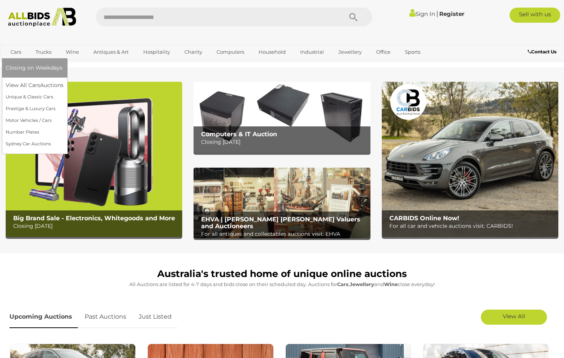
click at [17, 52] on link "Cars" at bounding box center [16, 52] width 20 height 12
click at [14, 118] on link "Motor Vehicles / Cars" at bounding box center [35, 121] width 58 height 12
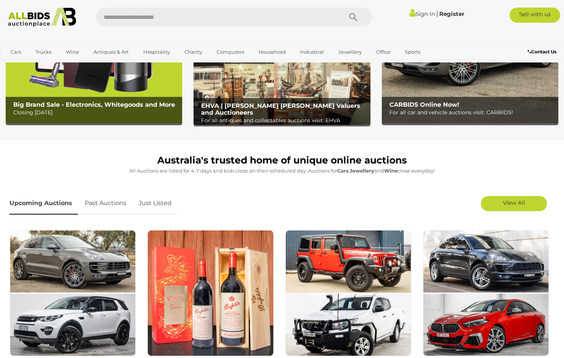
scroll to position [38, 0]
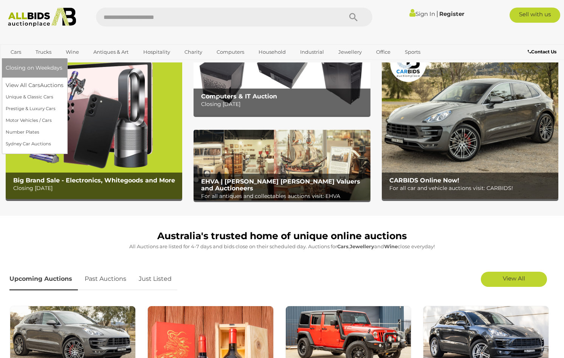
click at [19, 51] on link "Cars" at bounding box center [16, 52] width 20 height 12
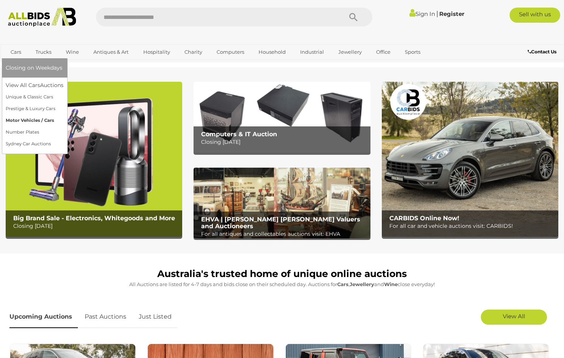
click at [20, 120] on link "Motor Vehicles / Cars" at bounding box center [35, 121] width 58 height 12
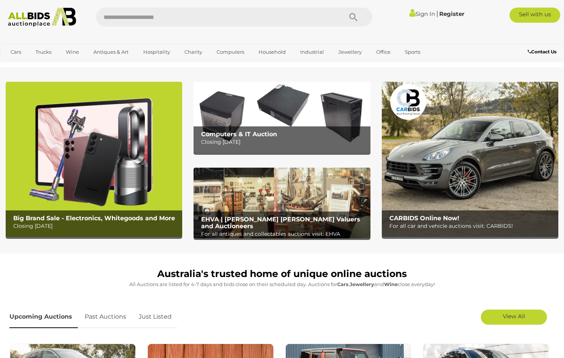
click at [113, 19] on input "text" at bounding box center [215, 17] width 239 height 19
type input "**********"
click at [352, 16] on icon "Search" at bounding box center [353, 17] width 8 height 11
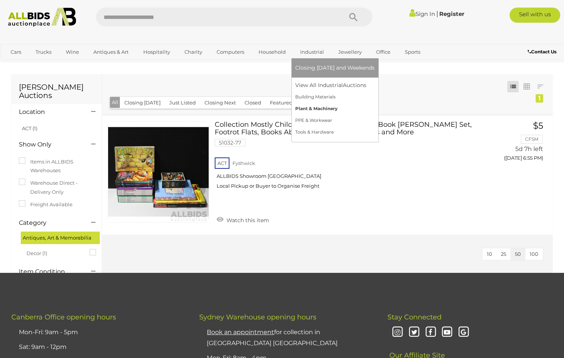
click at [314, 109] on link "Plant & Machinery" at bounding box center [334, 109] width 79 height 12
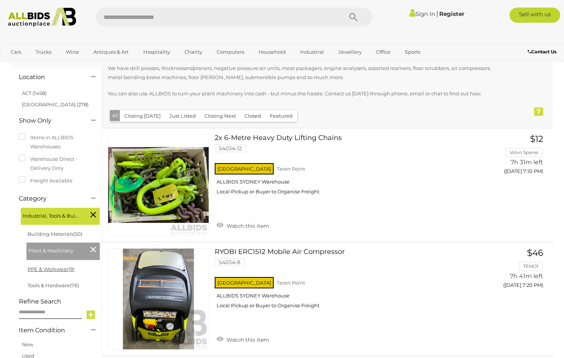
scroll to position [76, 0]
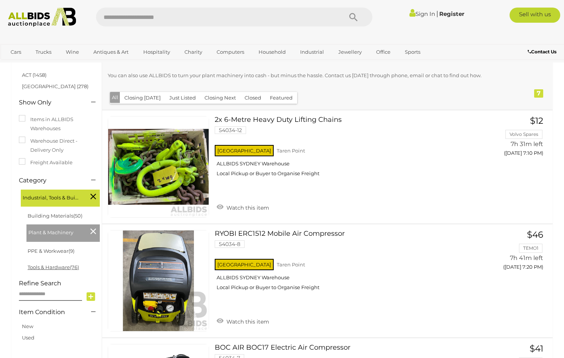
click at [60, 268] on link "Tools & Hardware (76)" at bounding box center [53, 267] width 51 height 6
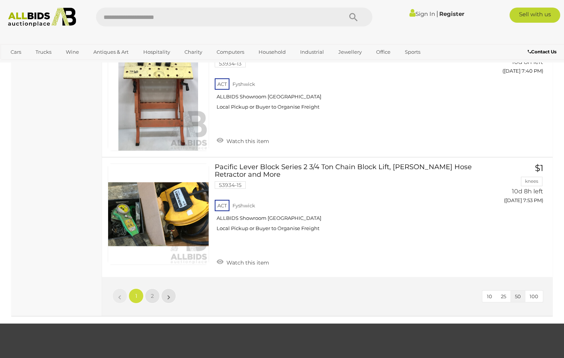
scroll to position [5671, 0]
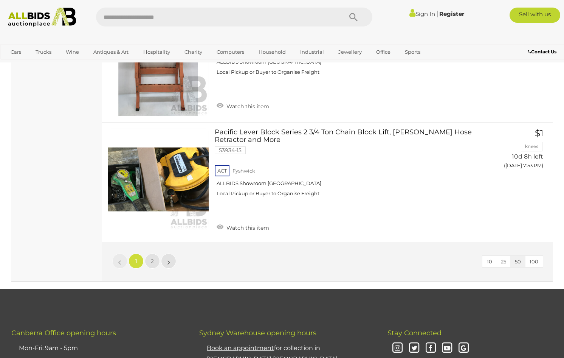
click at [167, 264] on li "»" at bounding box center [168, 260] width 15 height 15
click at [156, 264] on link "2" at bounding box center [152, 260] width 15 height 15
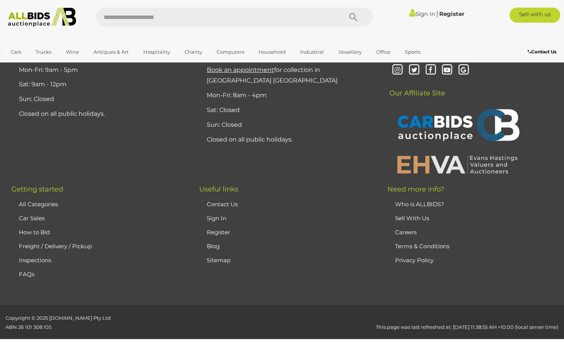
scroll to position [109, 0]
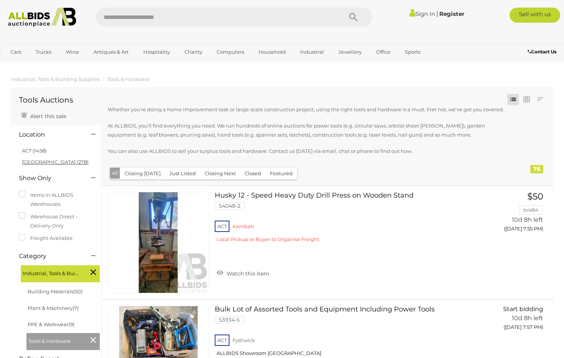
click at [26, 163] on link "NSW (278)" at bounding box center [55, 162] width 67 height 6
